Goal: Register for event/course

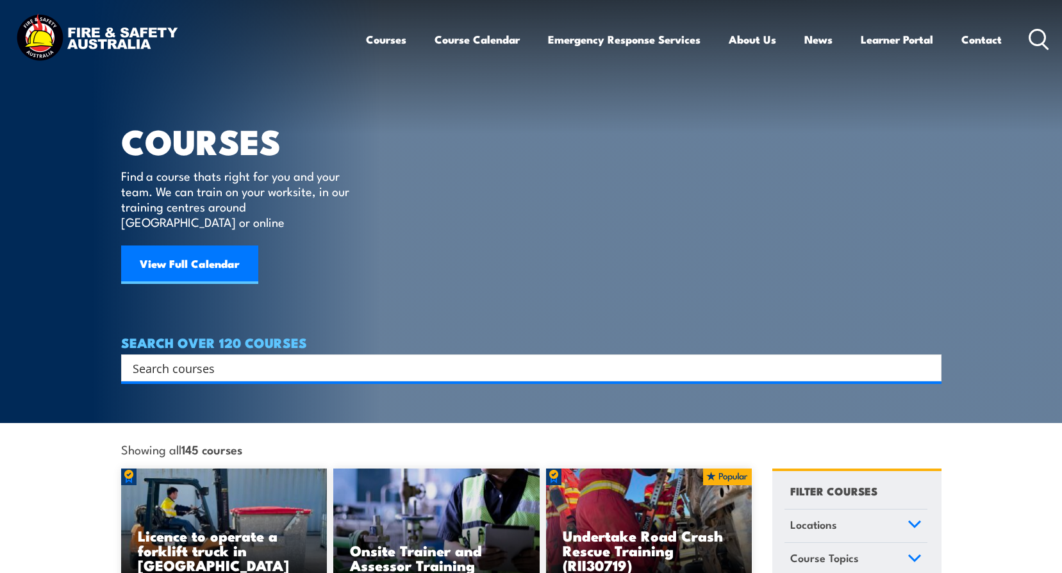
click at [171, 358] on input "Search input" at bounding box center [523, 367] width 781 height 19
type input "fire extinguisher"
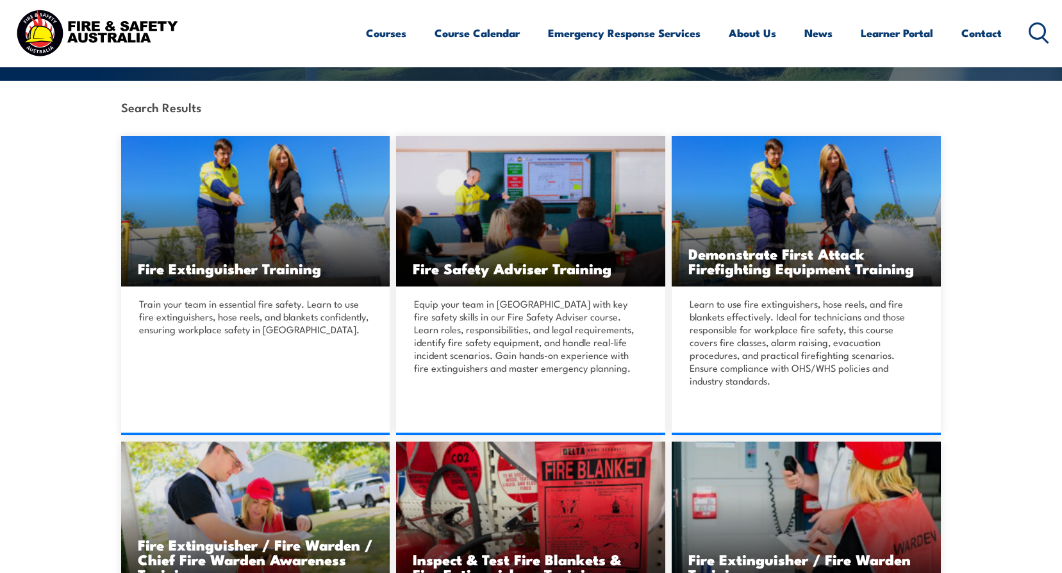
scroll to position [256, 0]
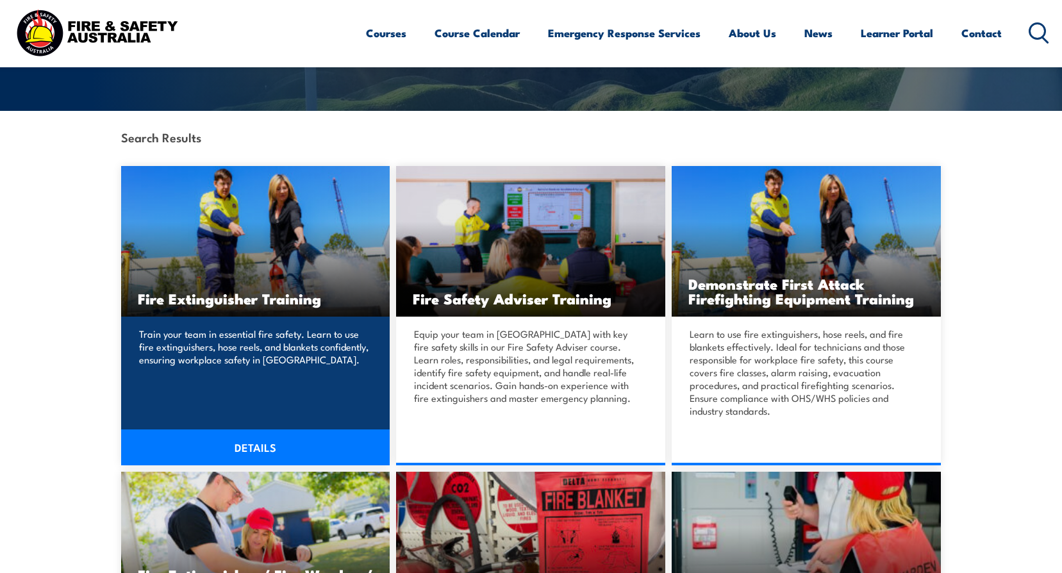
click at [226, 303] on h3 "Fire Extinguisher Training" at bounding box center [256, 298] width 236 height 15
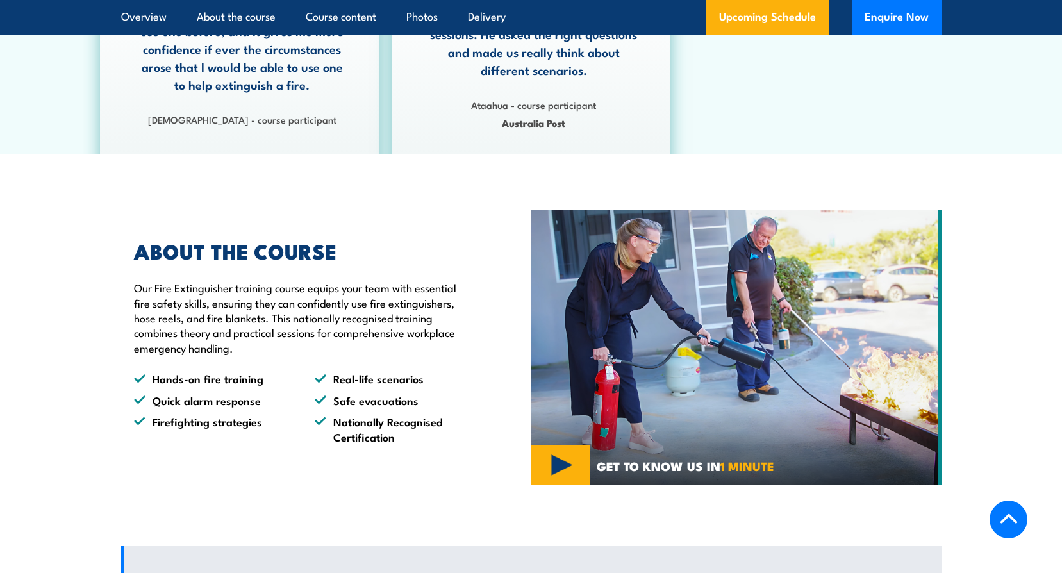
scroll to position [769, 0]
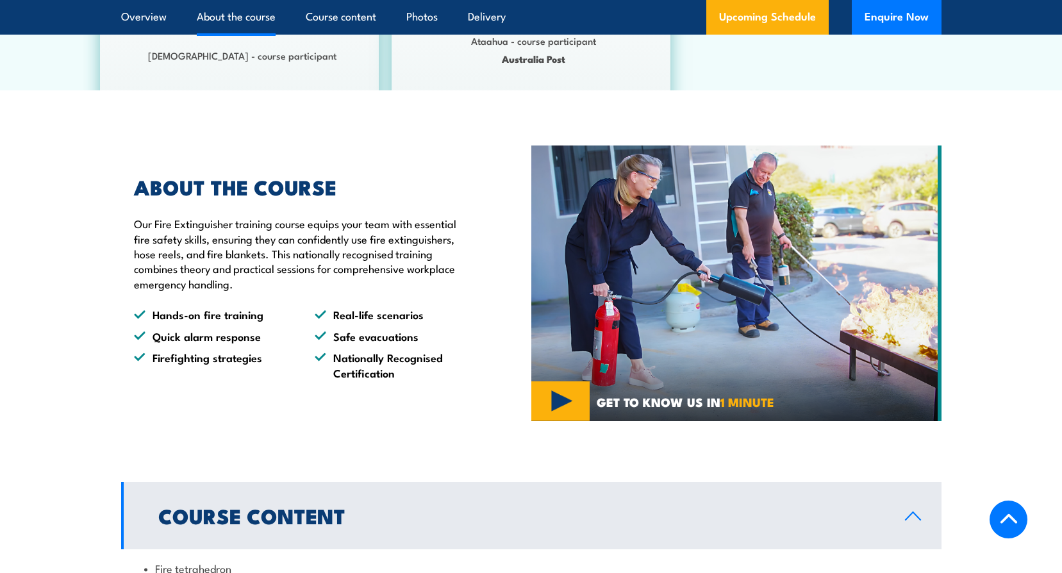
click at [567, 404] on img at bounding box center [737, 284] width 410 height 276
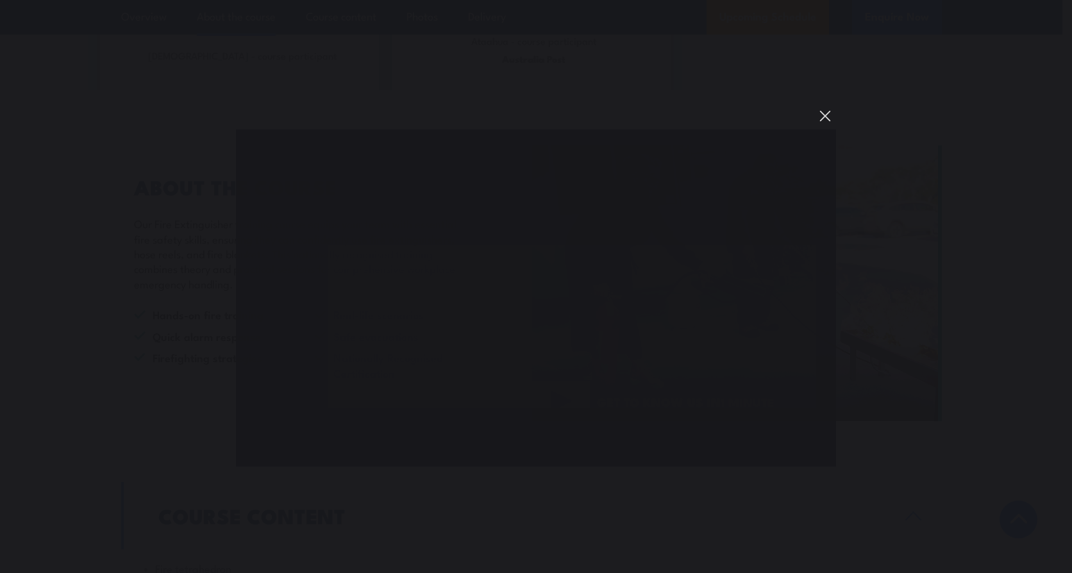
click at [821, 114] on button "You can close this modal content with the ESC key" at bounding box center [825, 116] width 22 height 22
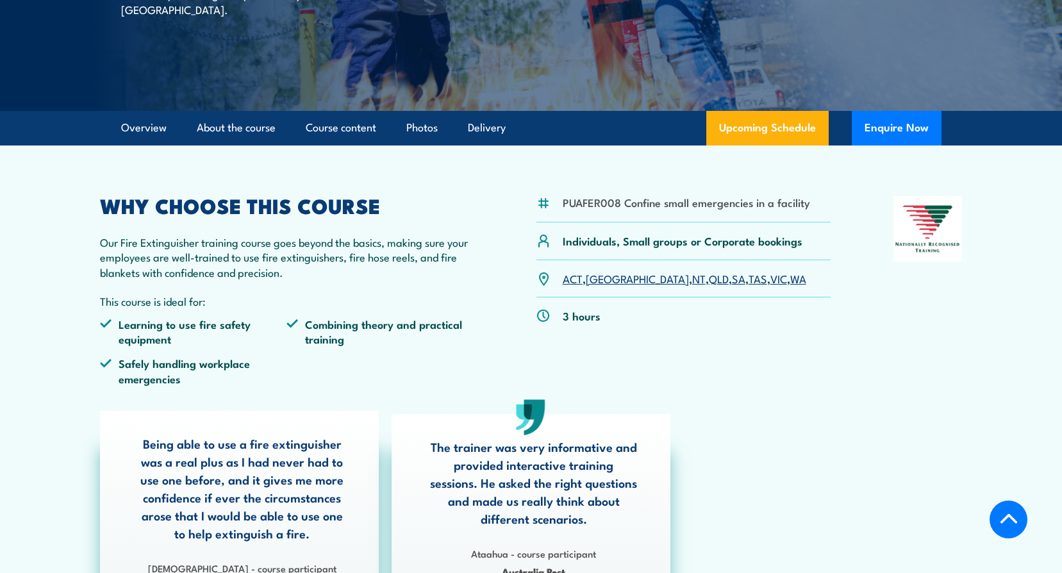
scroll to position [0, 0]
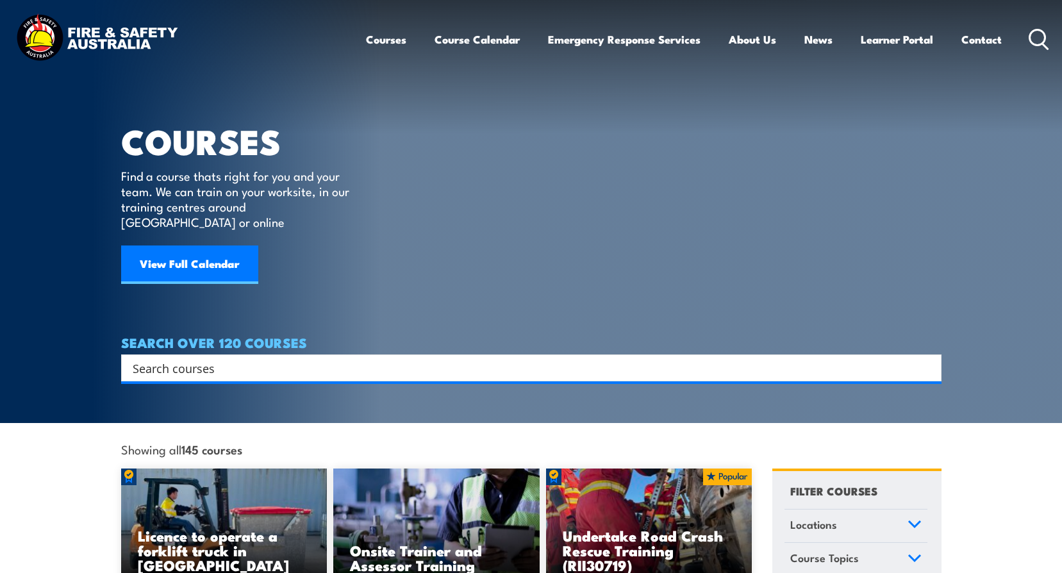
click at [223, 358] on input "Search input" at bounding box center [523, 367] width 781 height 19
